Goal: Information Seeking & Learning: Learn about a topic

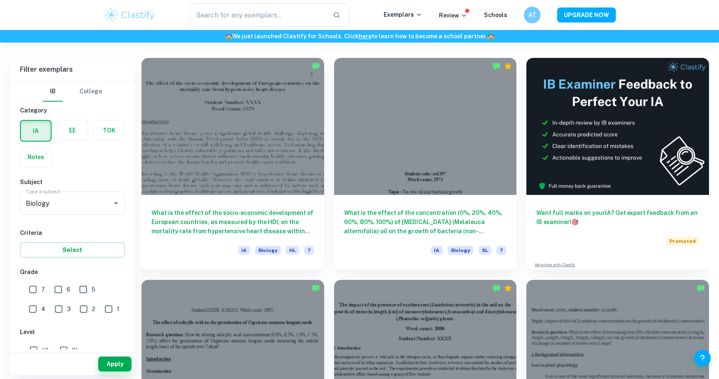
scroll to position [219, 0]
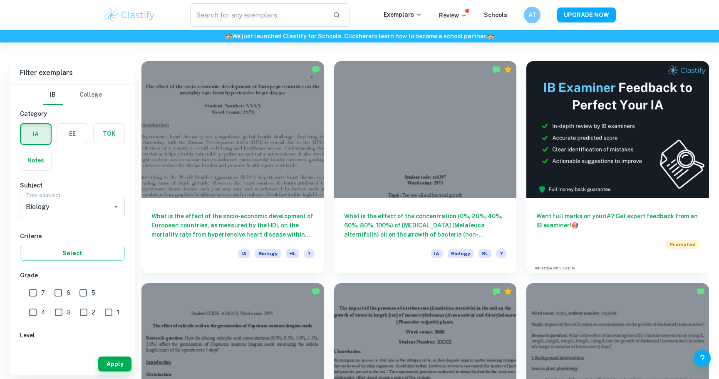
click at [35, 291] on input "7" at bounding box center [33, 292] width 17 height 17
checkbox input "true"
click at [115, 362] on button "Apply" at bounding box center [114, 363] width 33 height 15
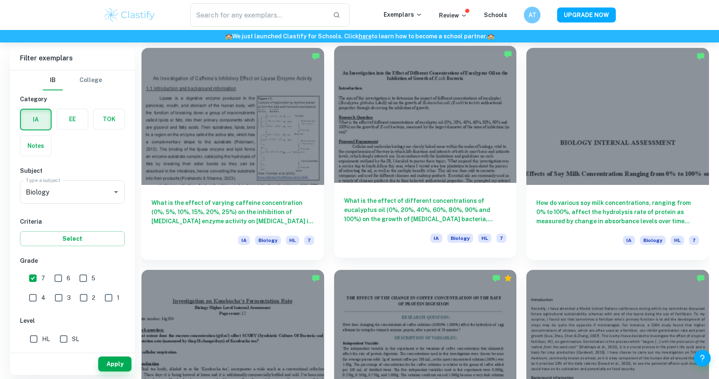
scroll to position [1120, 0]
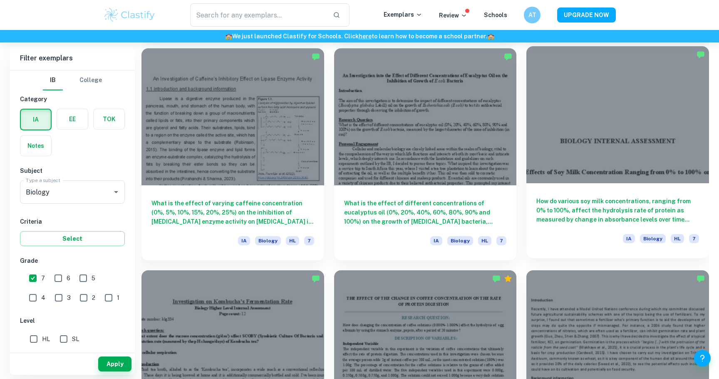
click at [630, 214] on h6 "How do various soy milk concentrations, ranging from 0% to 100%, affect the hyd…" at bounding box center [618, 210] width 163 height 27
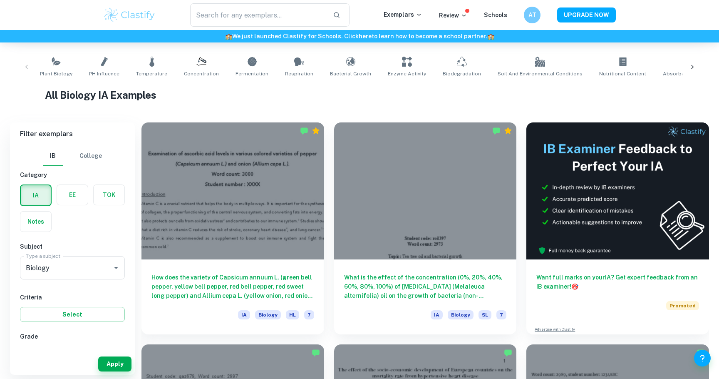
scroll to position [158, 0]
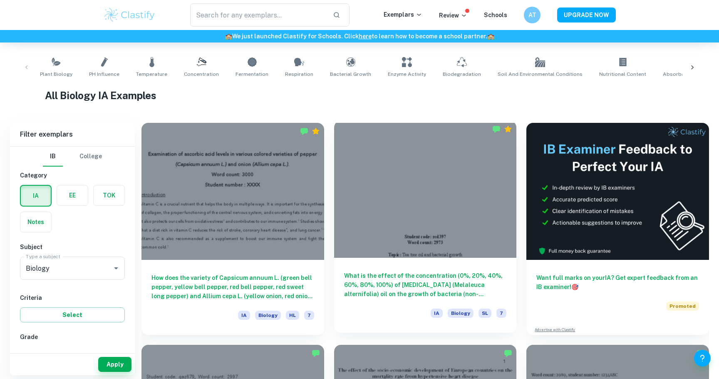
click at [354, 261] on div "What is the effect of the concentration (0%, 20%, 40%, 60%, 80%, 100%) of [MEDI…" at bounding box center [425, 295] width 183 height 75
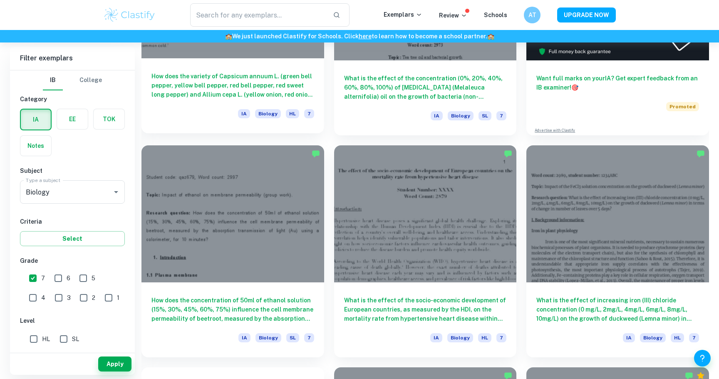
scroll to position [358, 0]
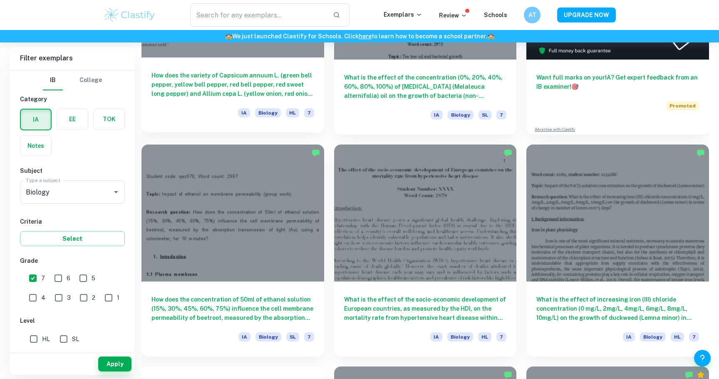
click at [199, 198] on div at bounding box center [233, 212] width 183 height 137
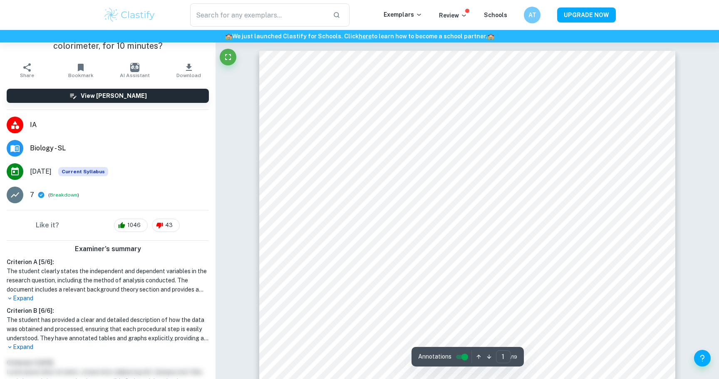
scroll to position [75, 0]
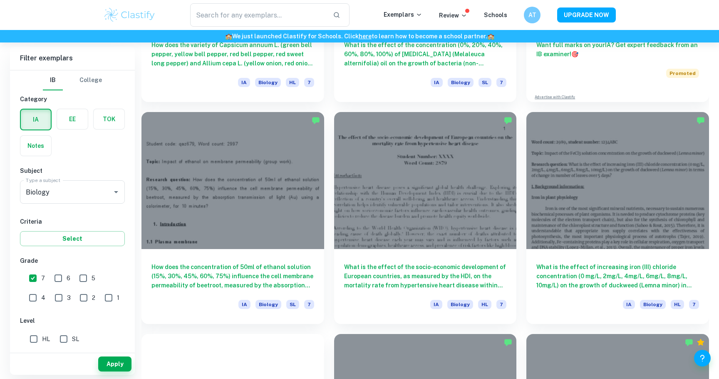
scroll to position [396, 0]
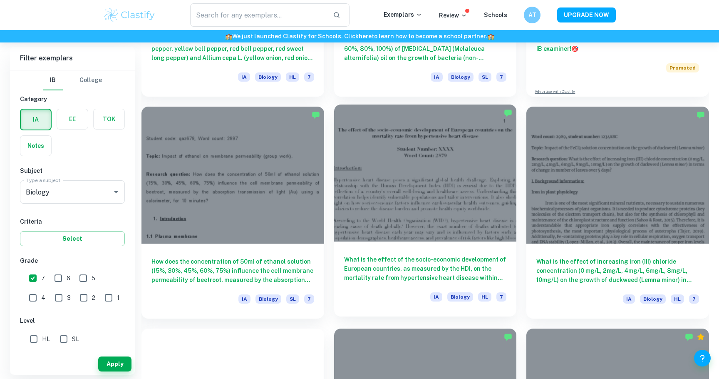
click at [426, 199] on div at bounding box center [425, 173] width 183 height 137
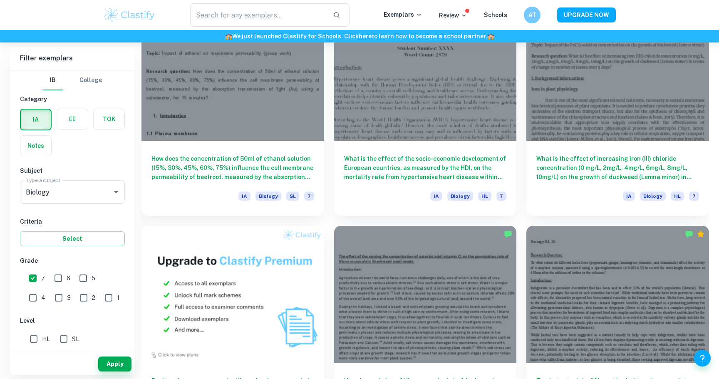
scroll to position [491, 0]
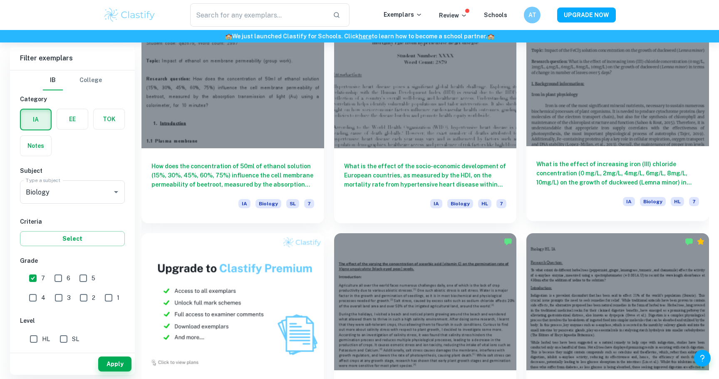
click at [622, 112] on div at bounding box center [618, 77] width 183 height 137
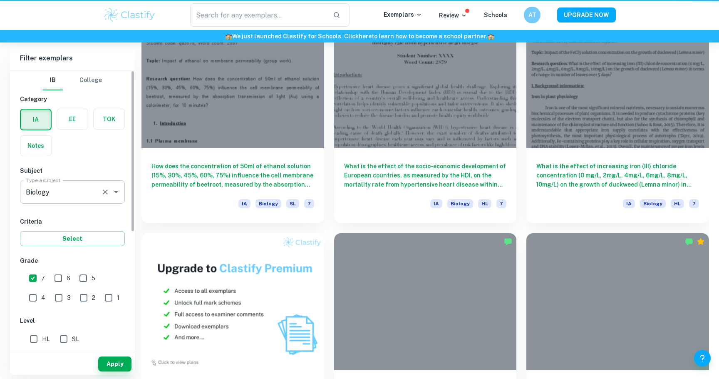
scroll to position [47, 0]
